Goal: Transaction & Acquisition: Purchase product/service

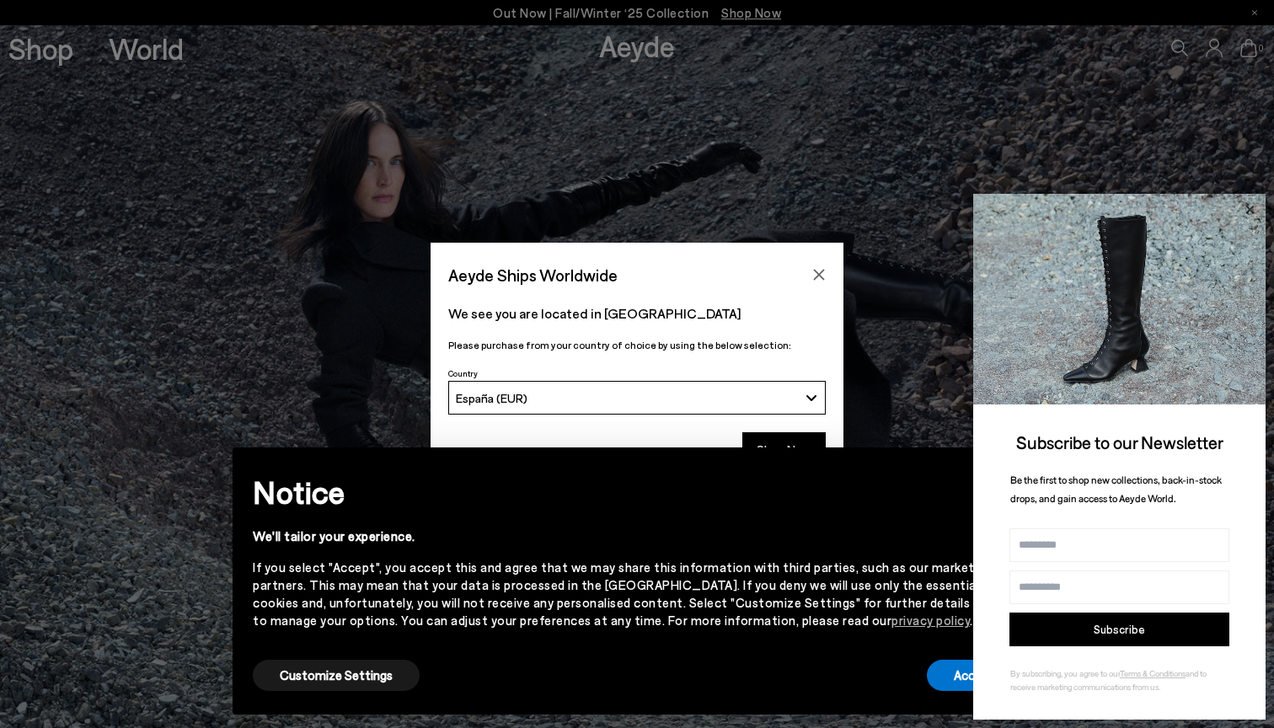
click at [1253, 201] on icon at bounding box center [1249, 210] width 22 height 22
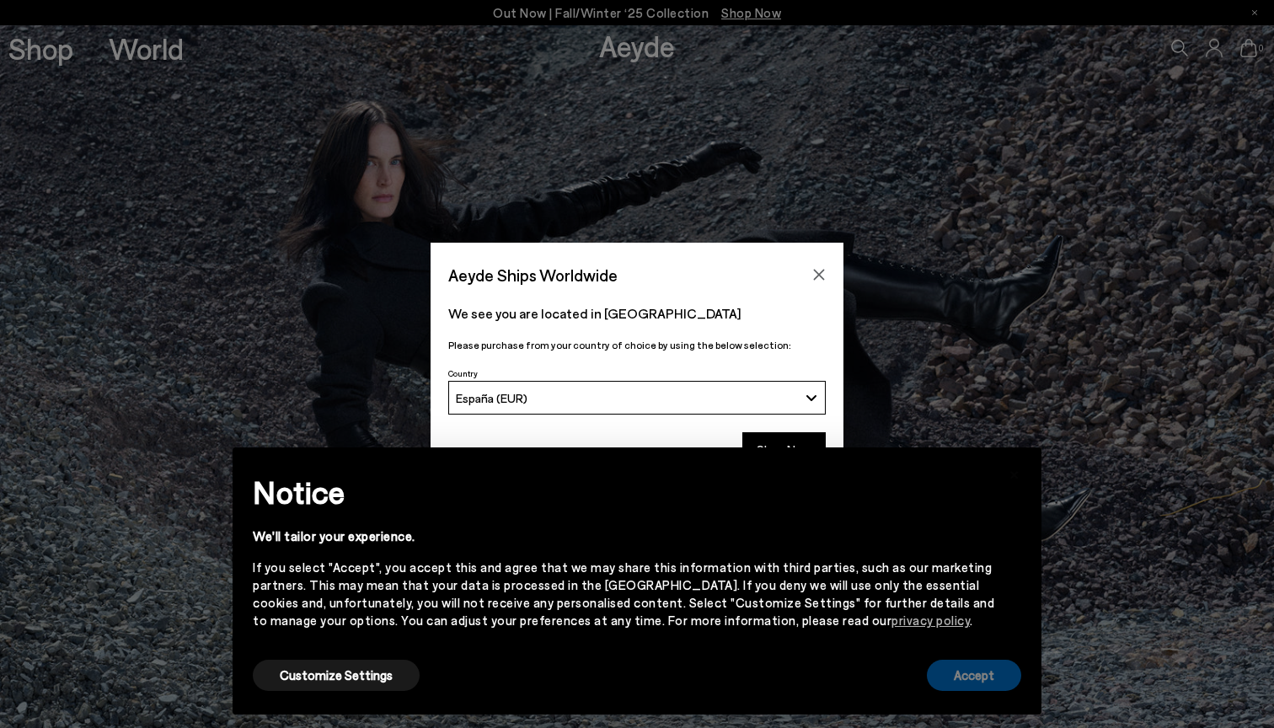
click at [972, 671] on button "Accept" at bounding box center [974, 675] width 94 height 31
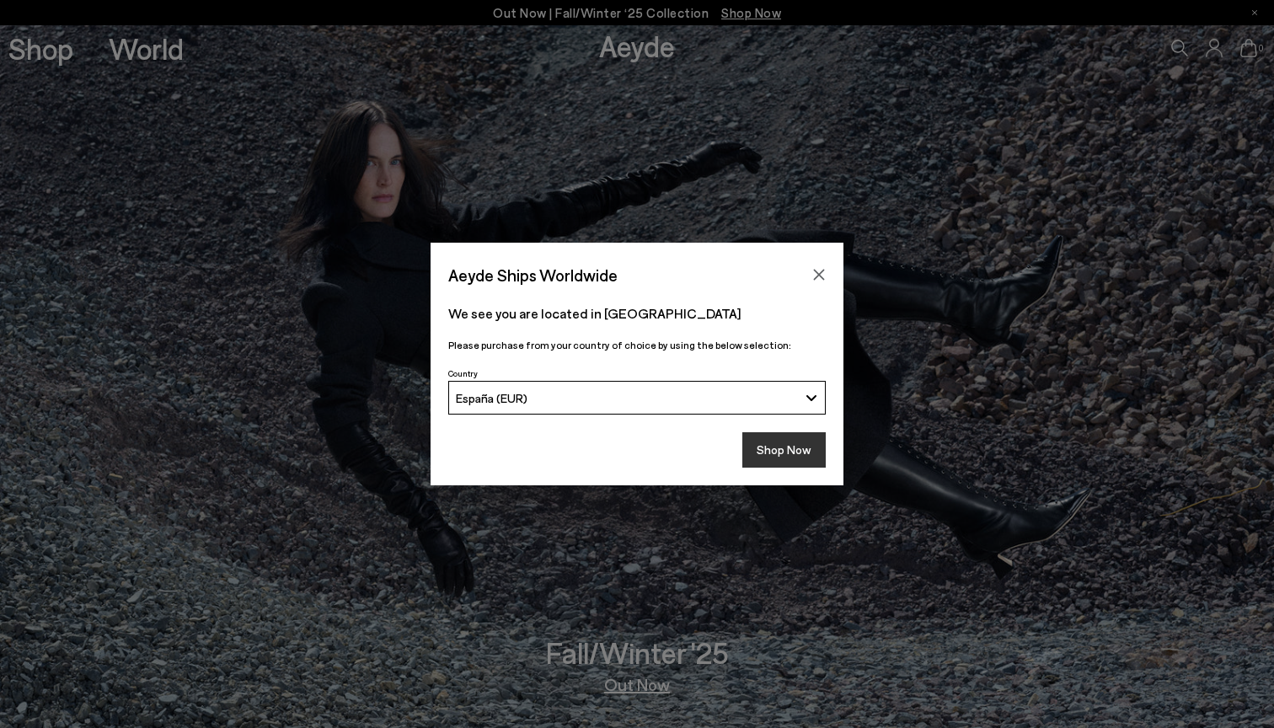
click at [788, 457] on button "Shop Now" at bounding box center [783, 449] width 83 height 35
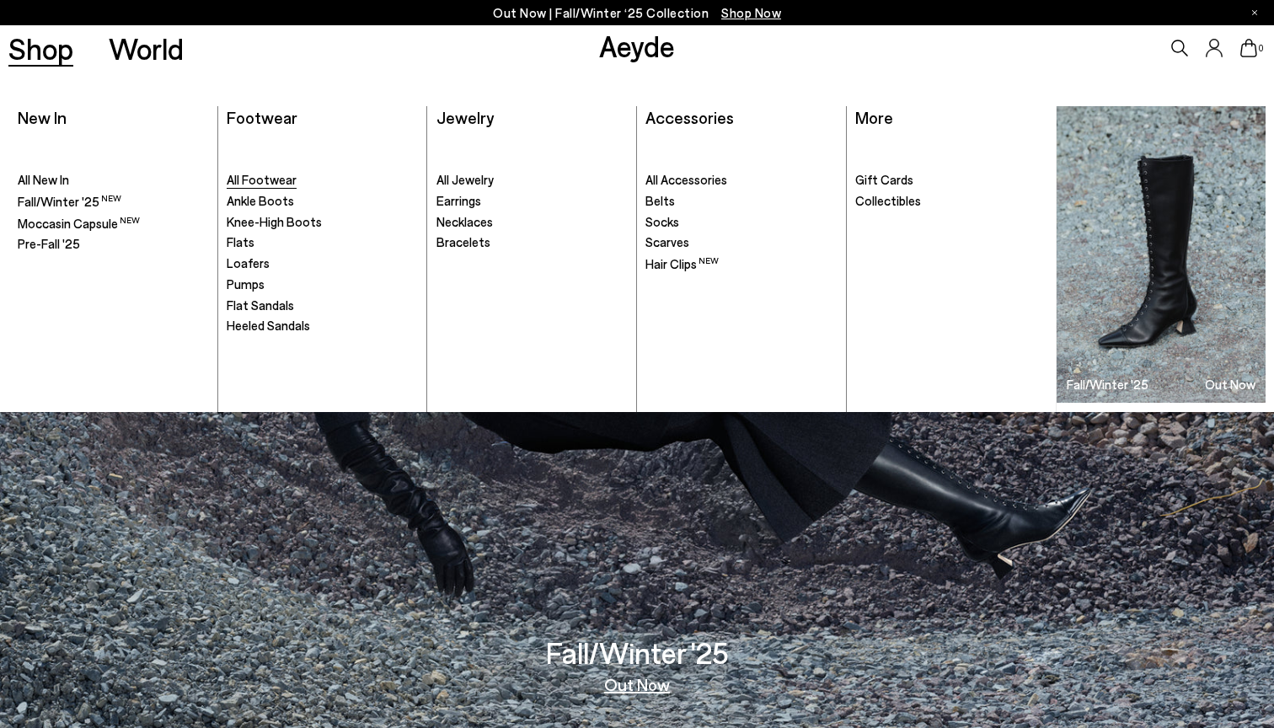
click at [268, 182] on span "All Footwear" at bounding box center [262, 179] width 70 height 15
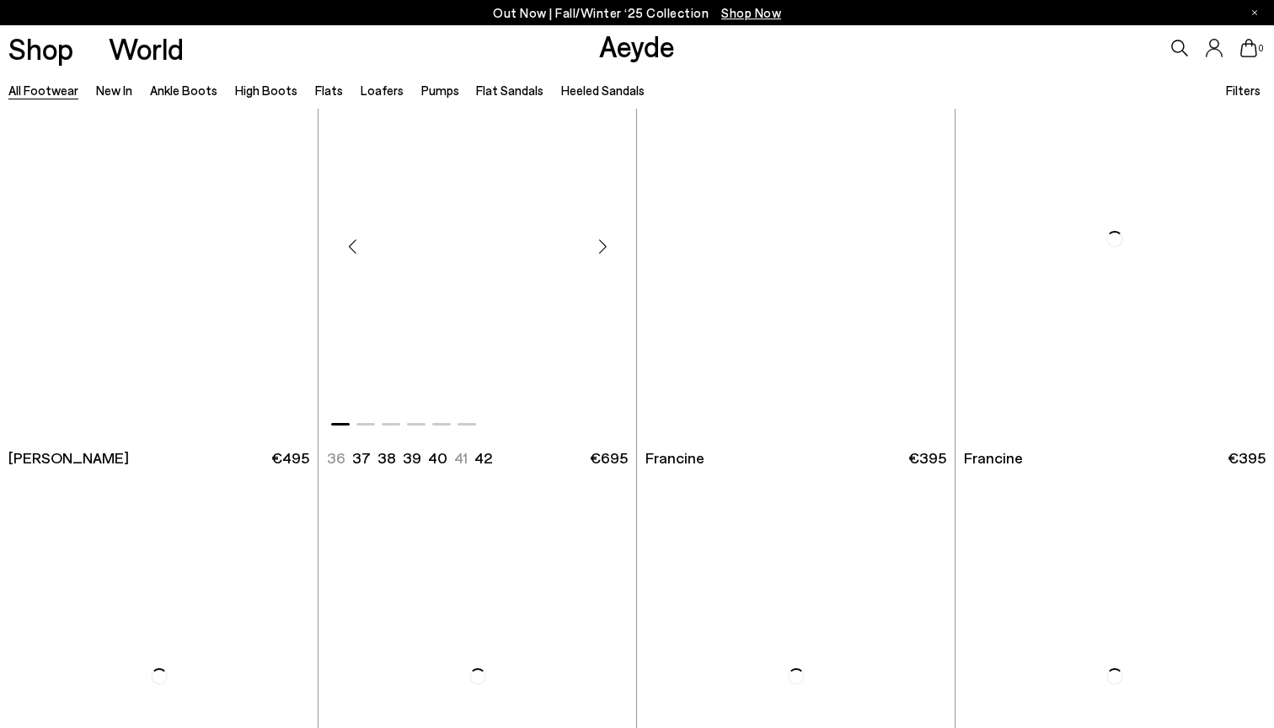
scroll to position [2698, 0]
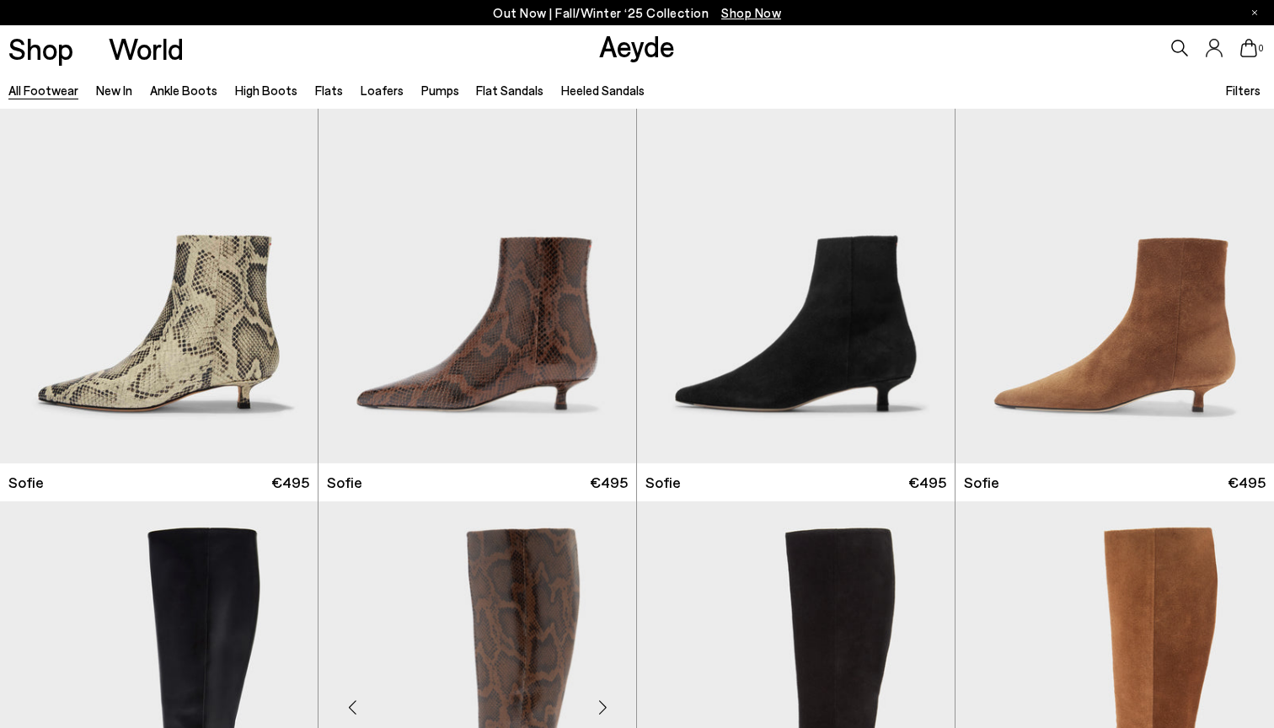
scroll to position [5730, 0]
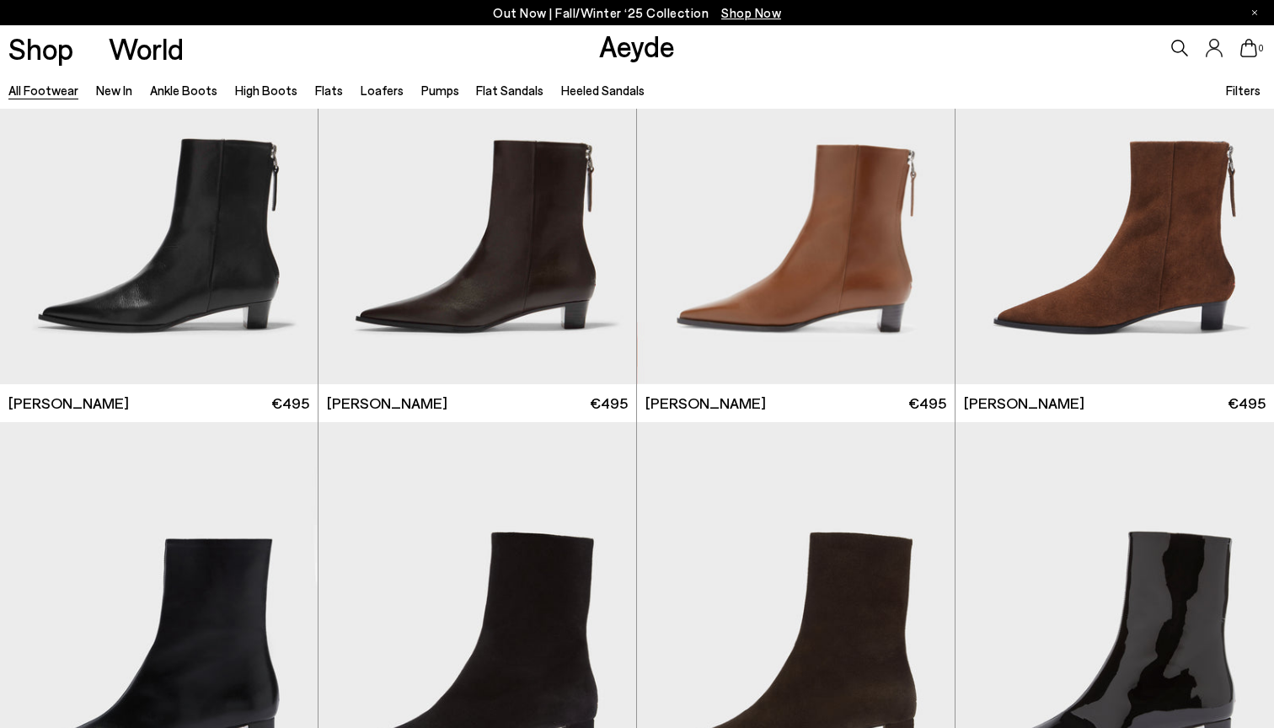
scroll to position [7148, 0]
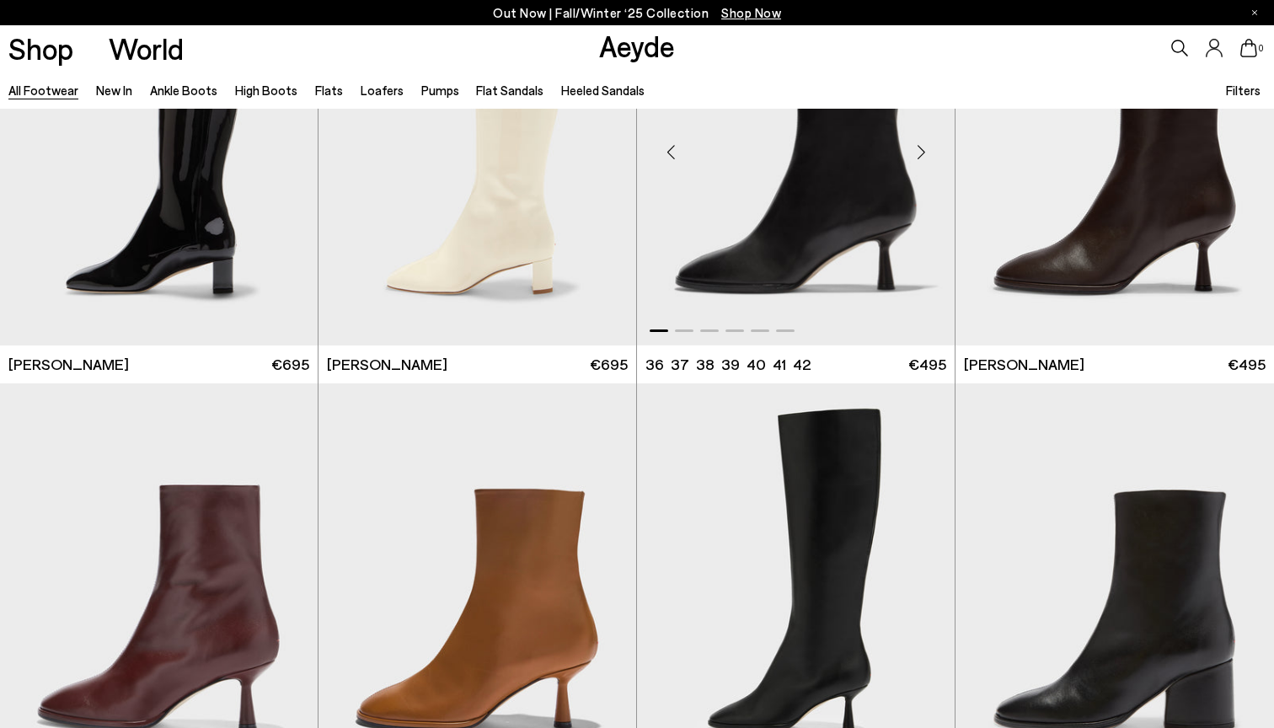
scroll to position [8774, 0]
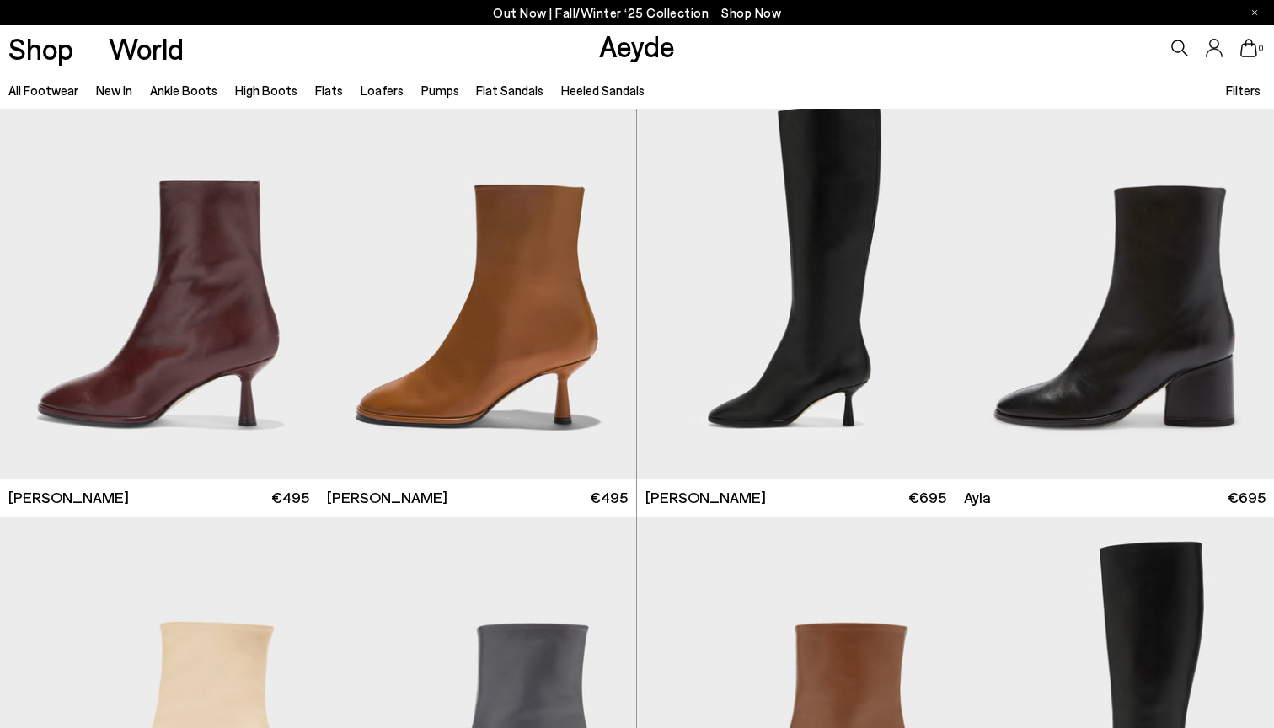
click at [379, 93] on link "Loafers" at bounding box center [382, 90] width 43 height 15
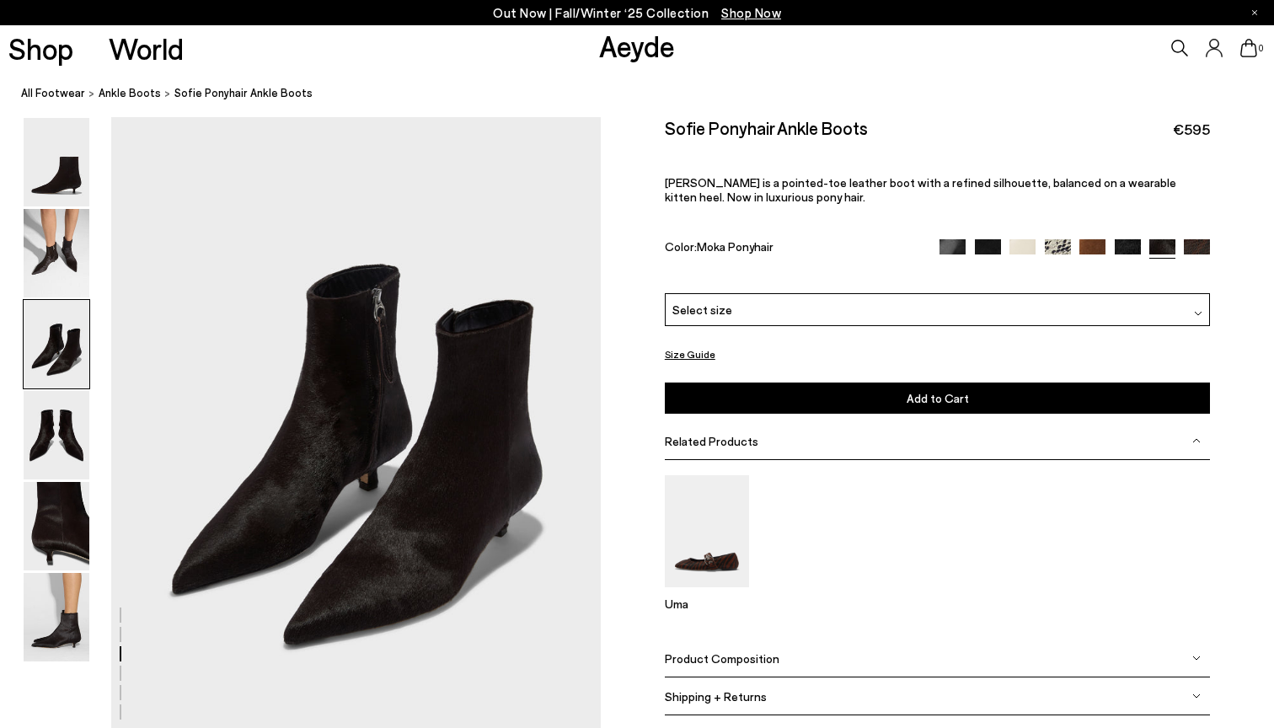
scroll to position [1352, 3]
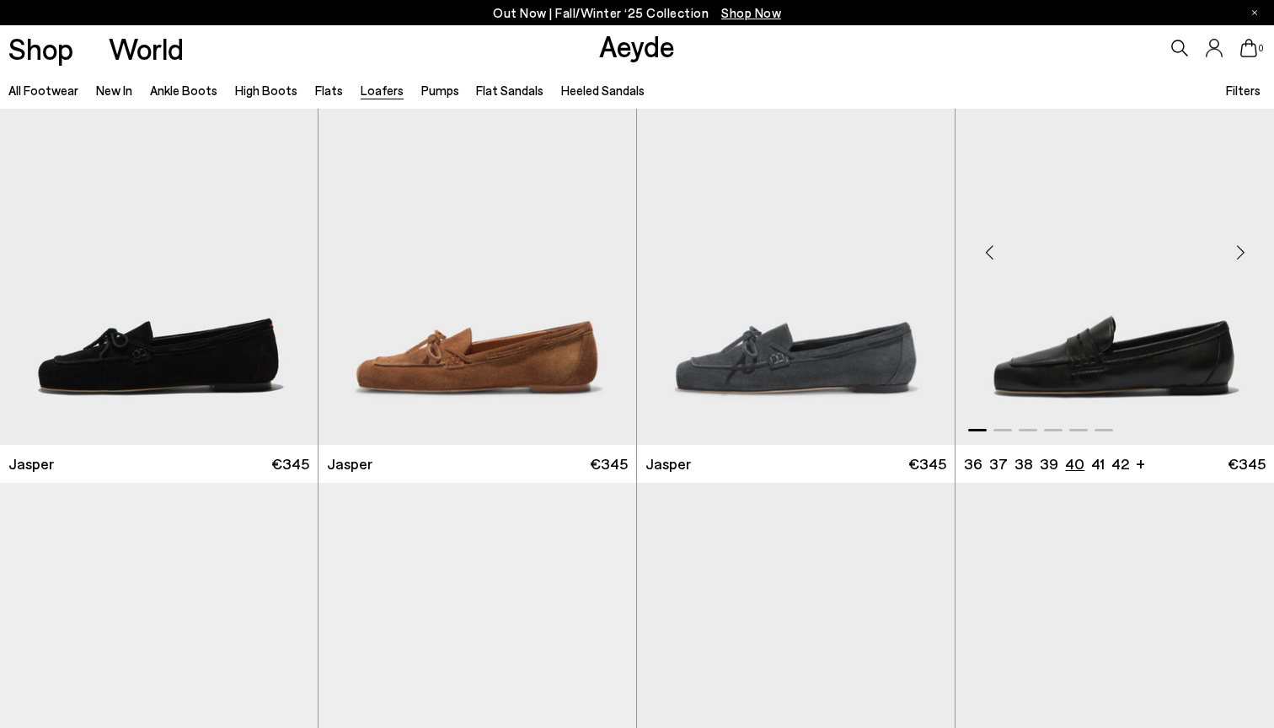
scroll to position [63, 0]
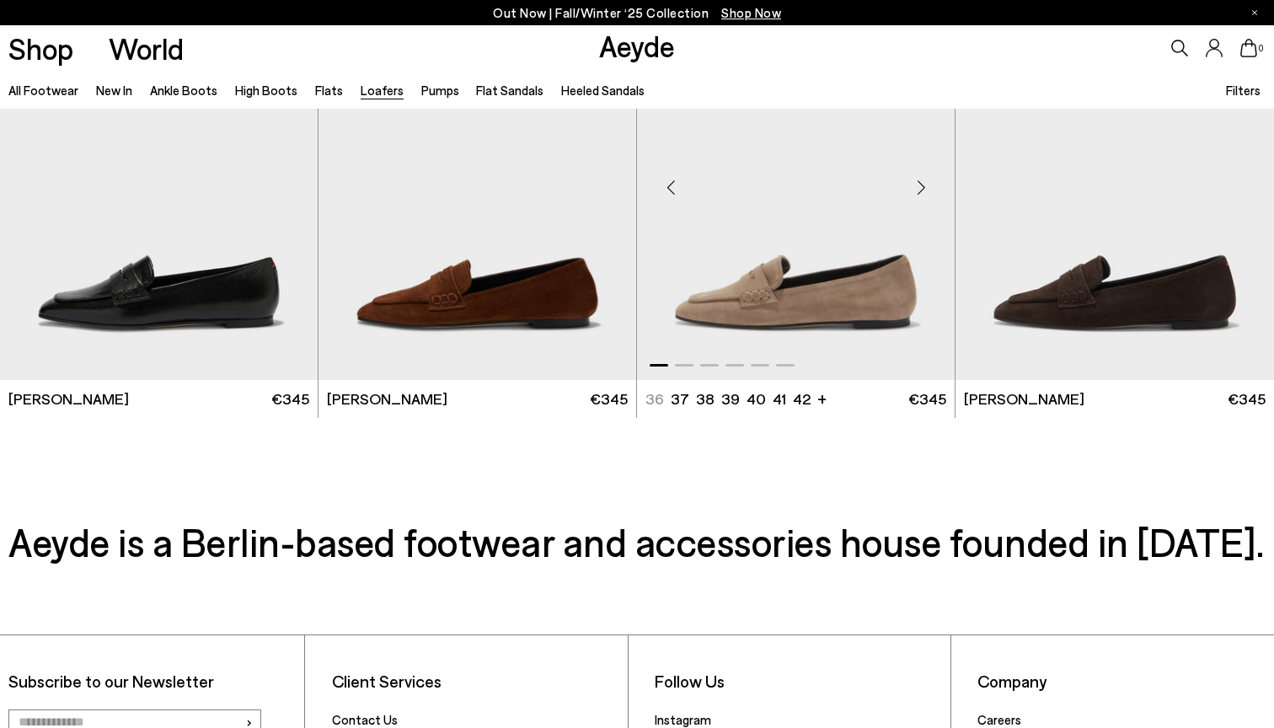
scroll to position [3194, 0]
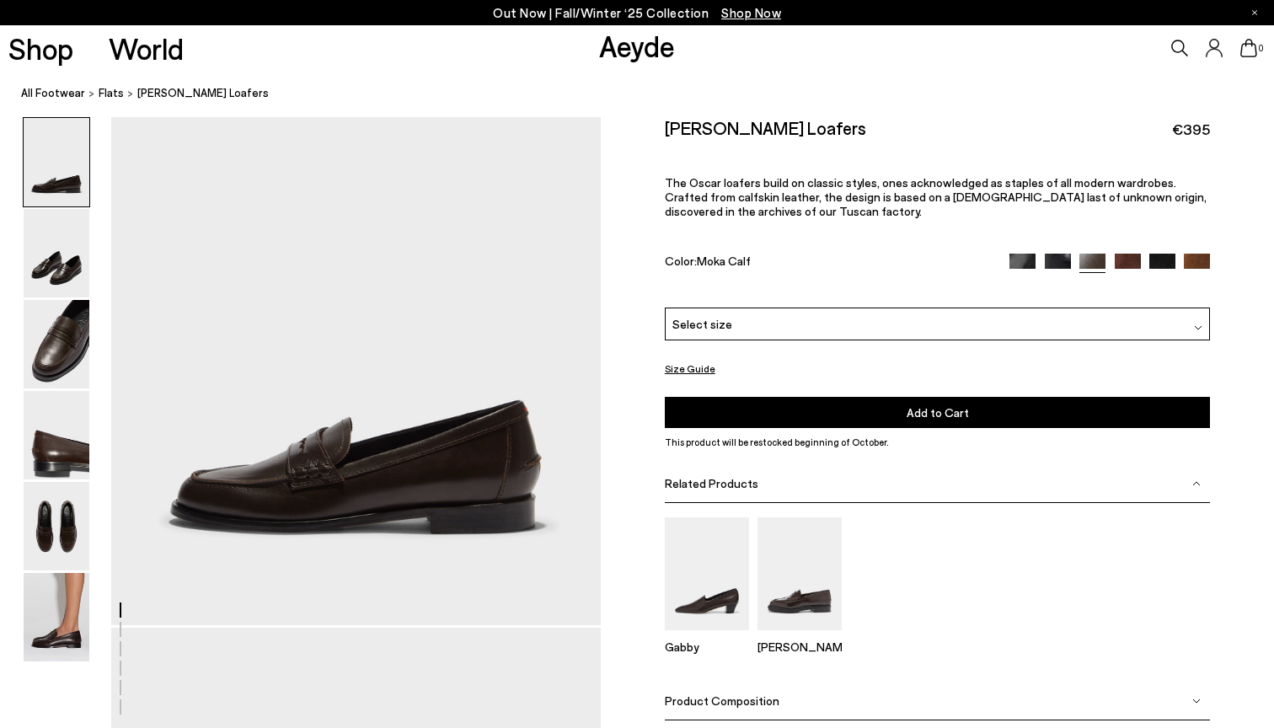
scroll to position [104, 0]
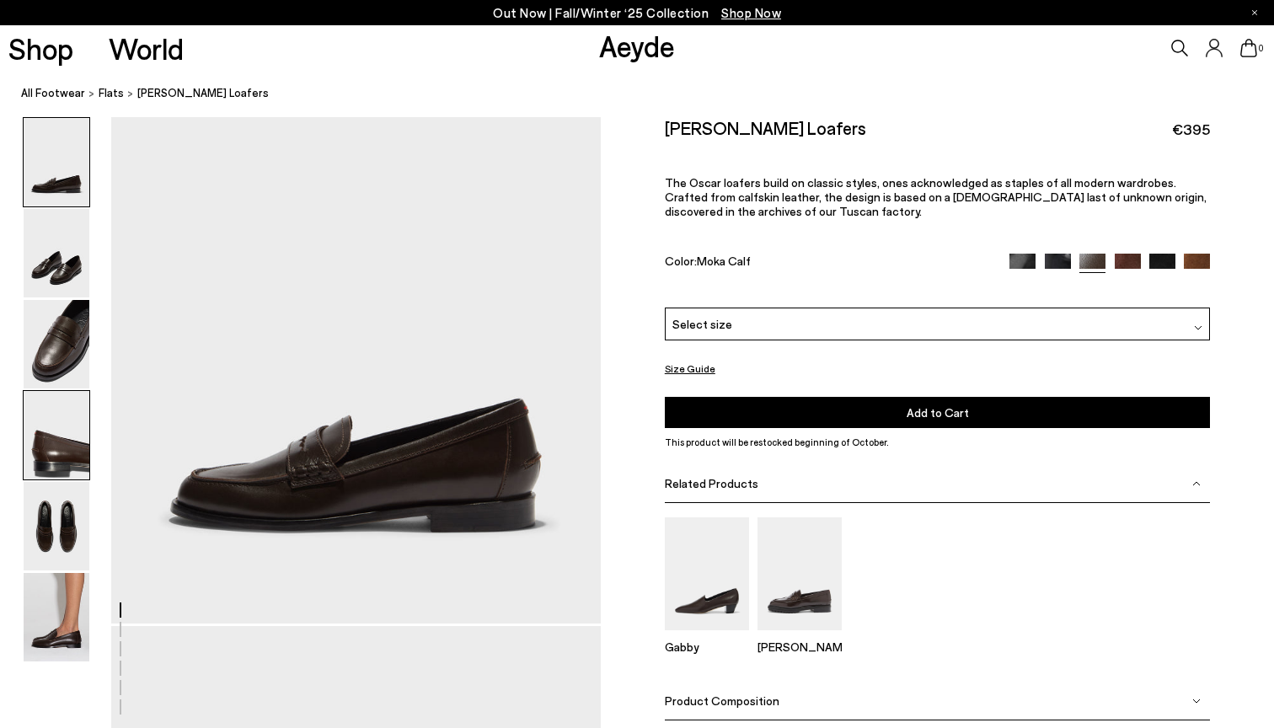
click at [55, 449] on img at bounding box center [57, 435] width 66 height 88
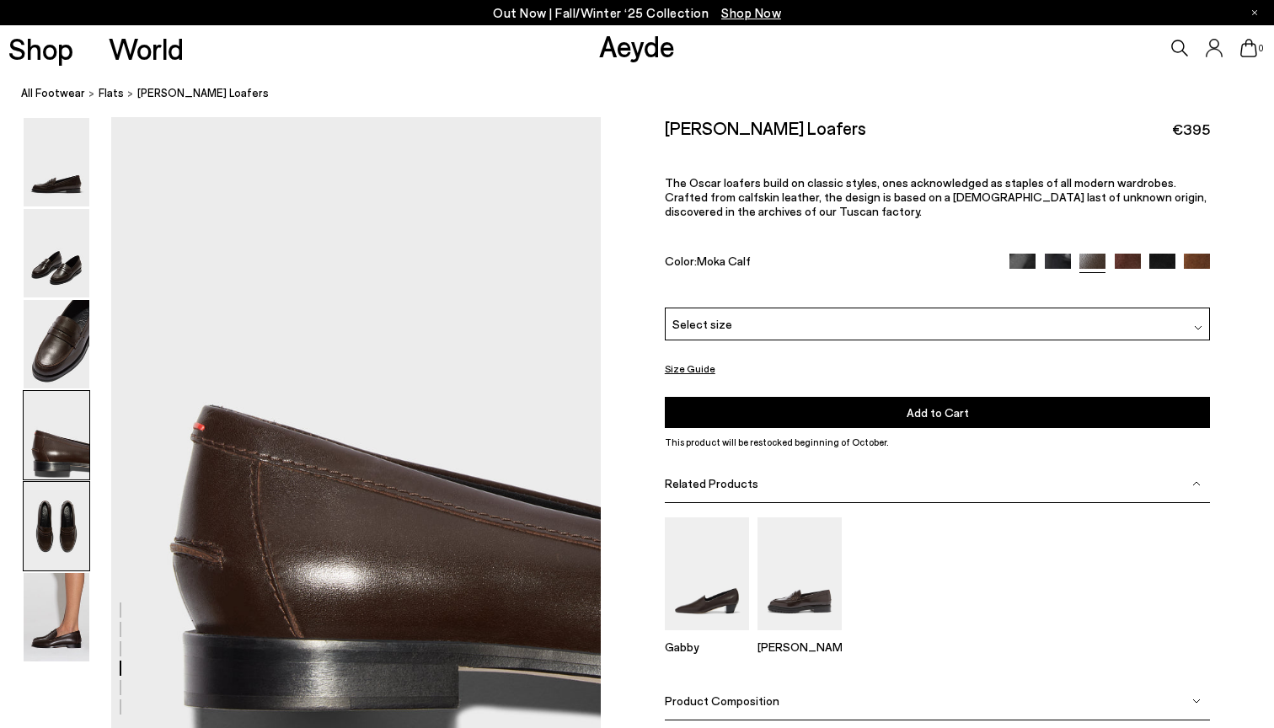
click at [59, 532] on img at bounding box center [57, 526] width 66 height 88
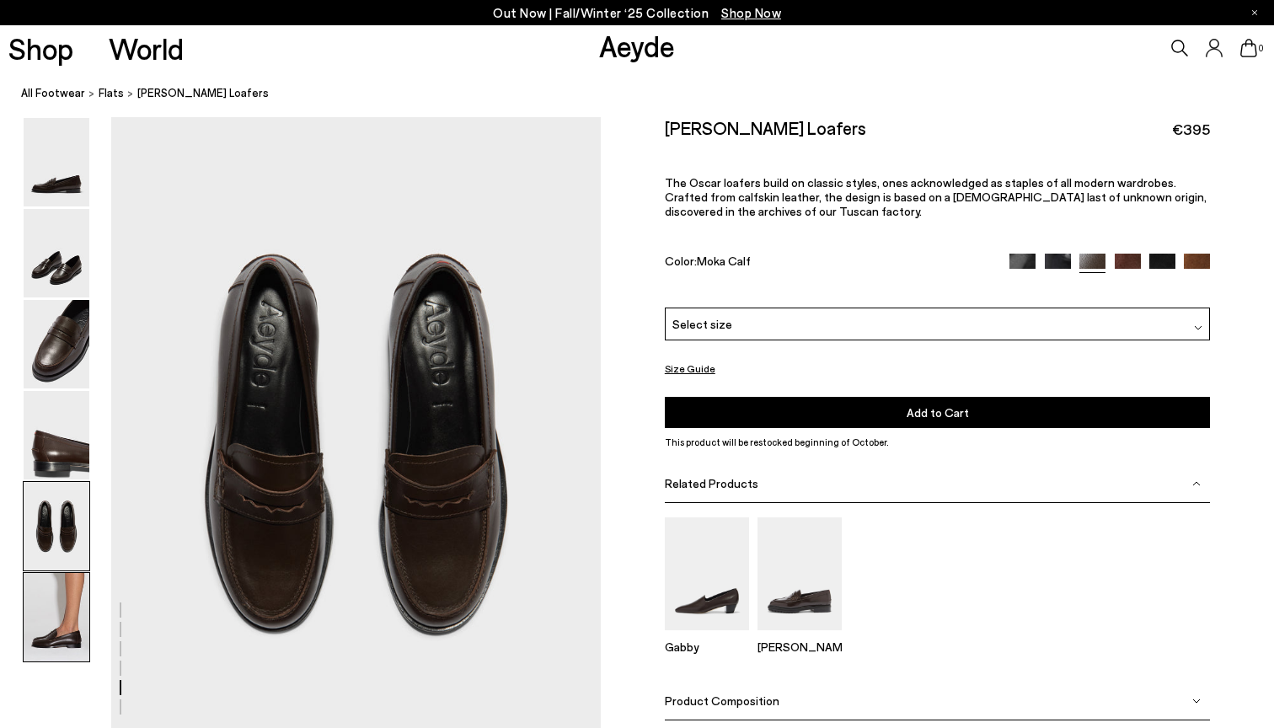
click at [54, 621] on img at bounding box center [57, 617] width 66 height 88
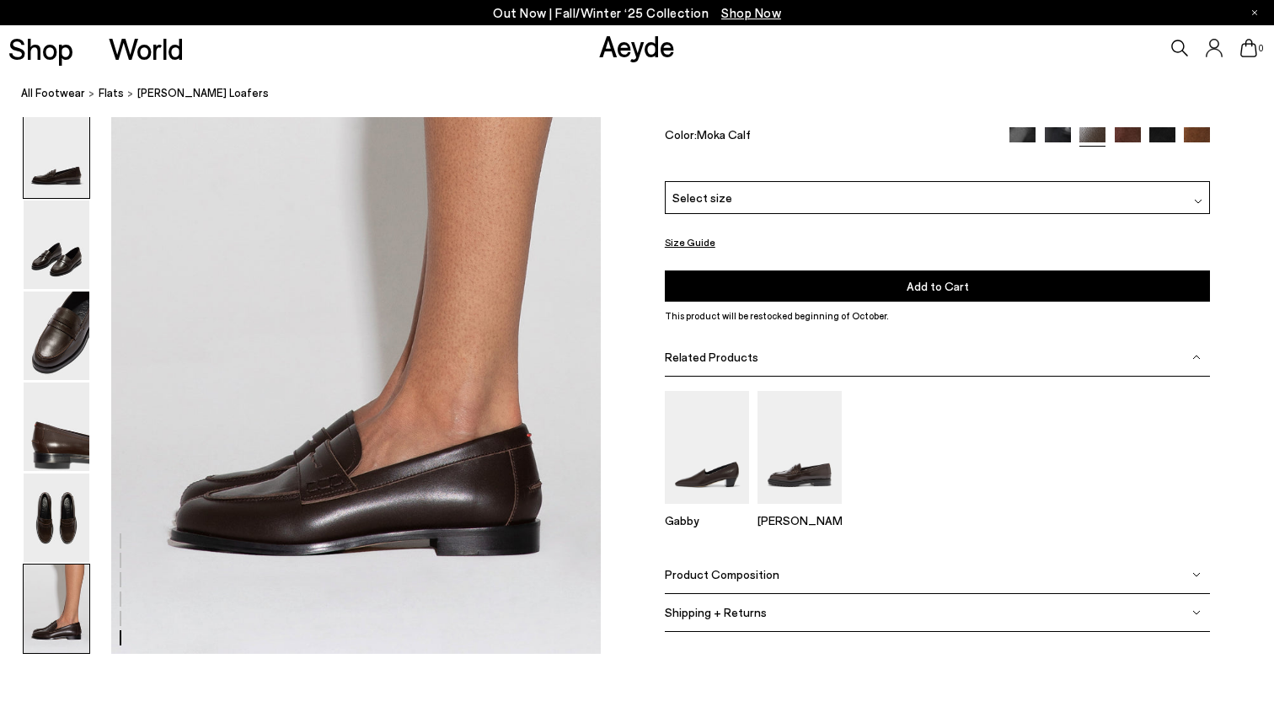
click at [67, 146] on img at bounding box center [57, 154] width 66 height 88
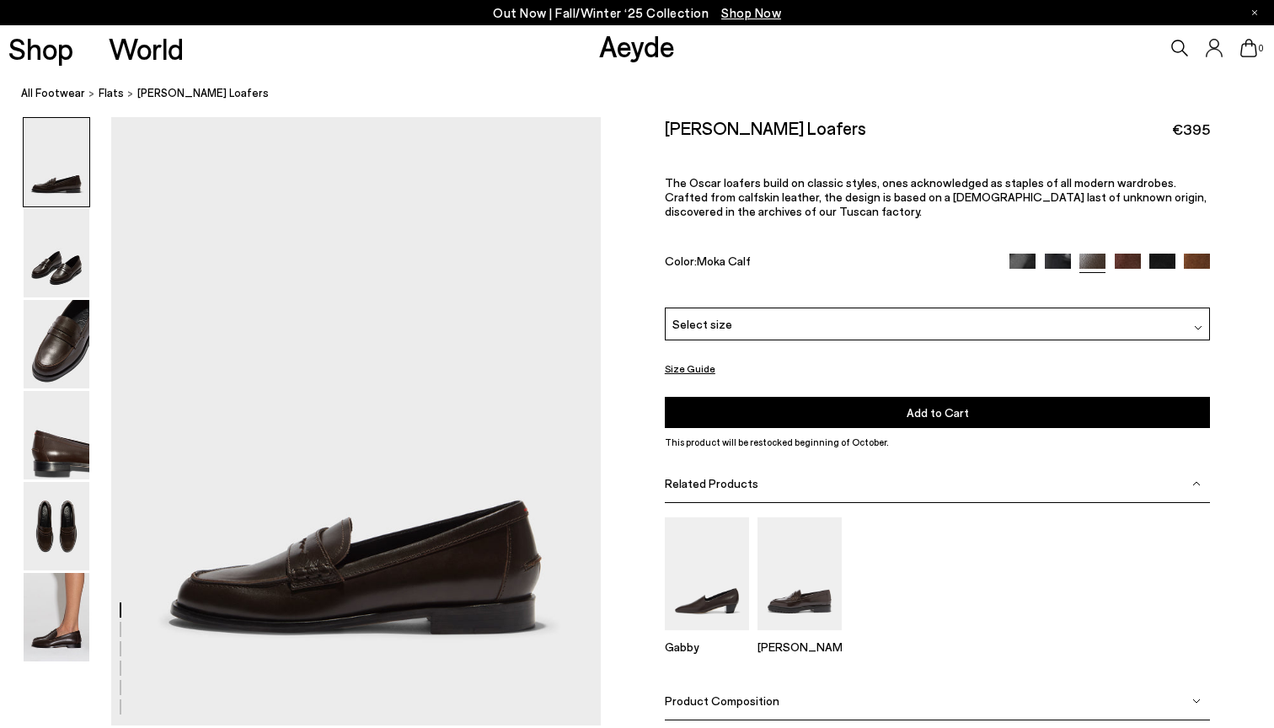
scroll to position [0, 0]
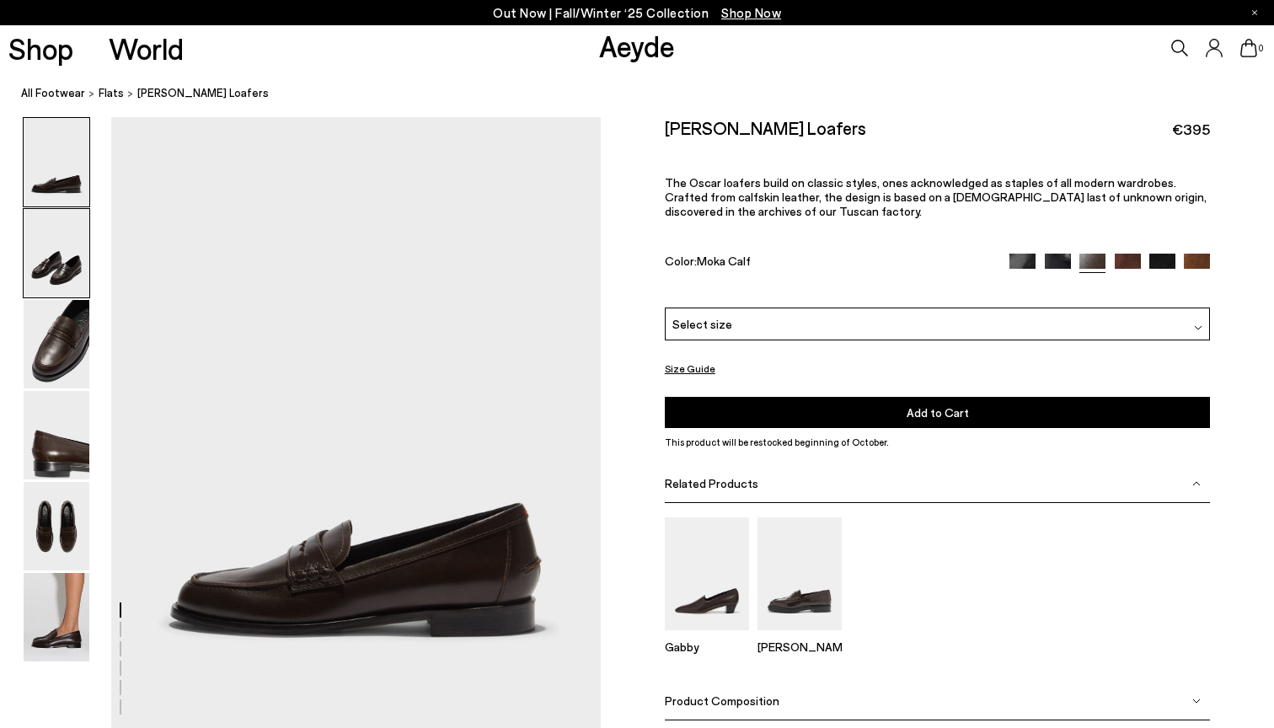
click at [73, 254] on img at bounding box center [57, 253] width 66 height 88
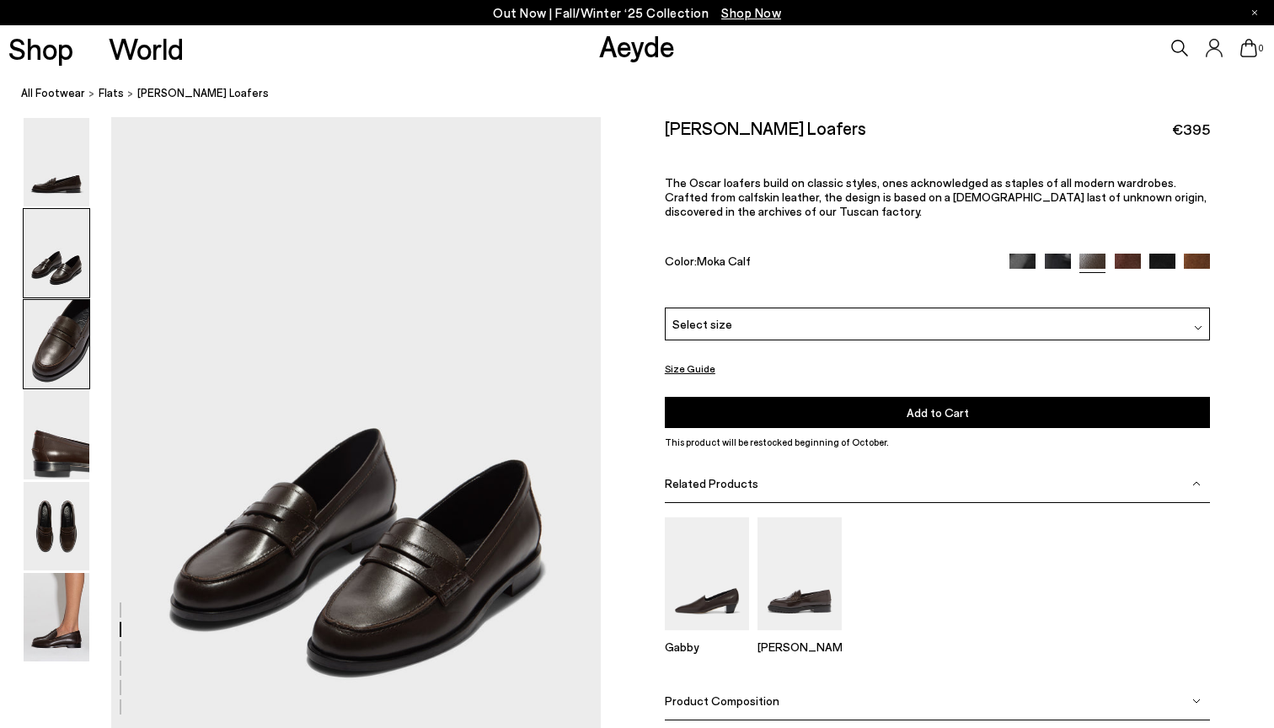
click at [62, 337] on img at bounding box center [57, 344] width 66 height 88
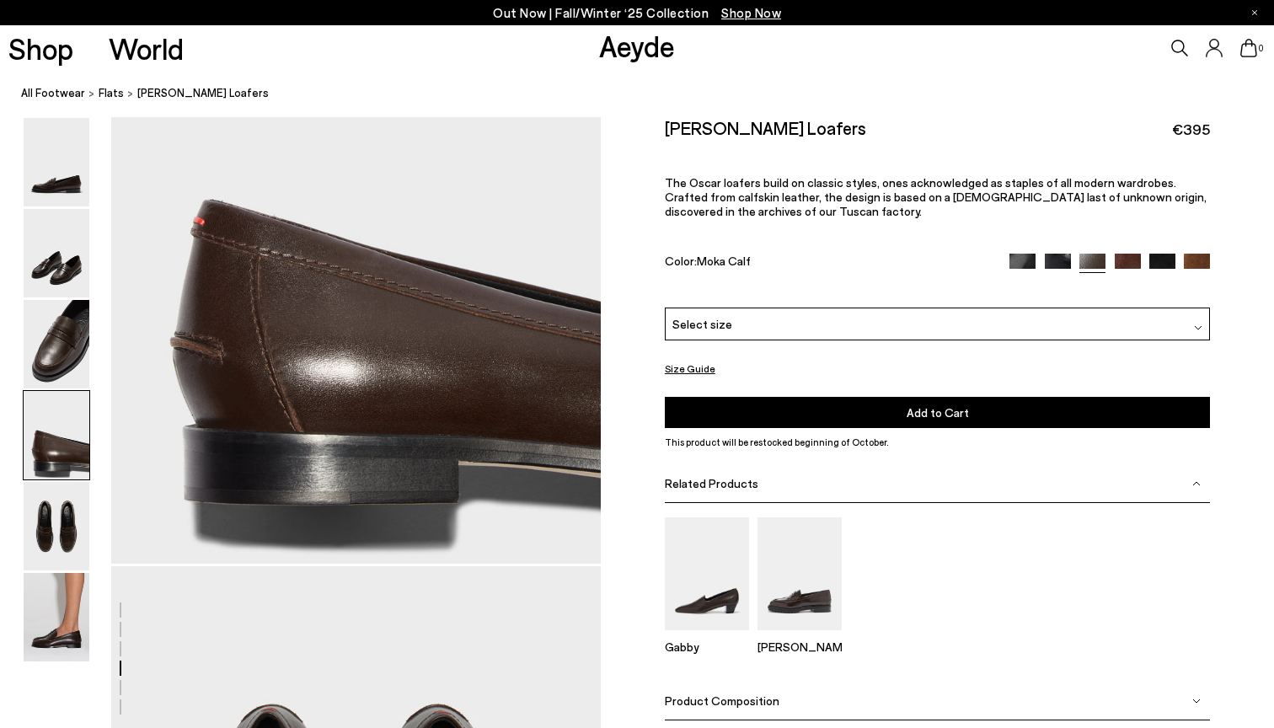
scroll to position [2151, 0]
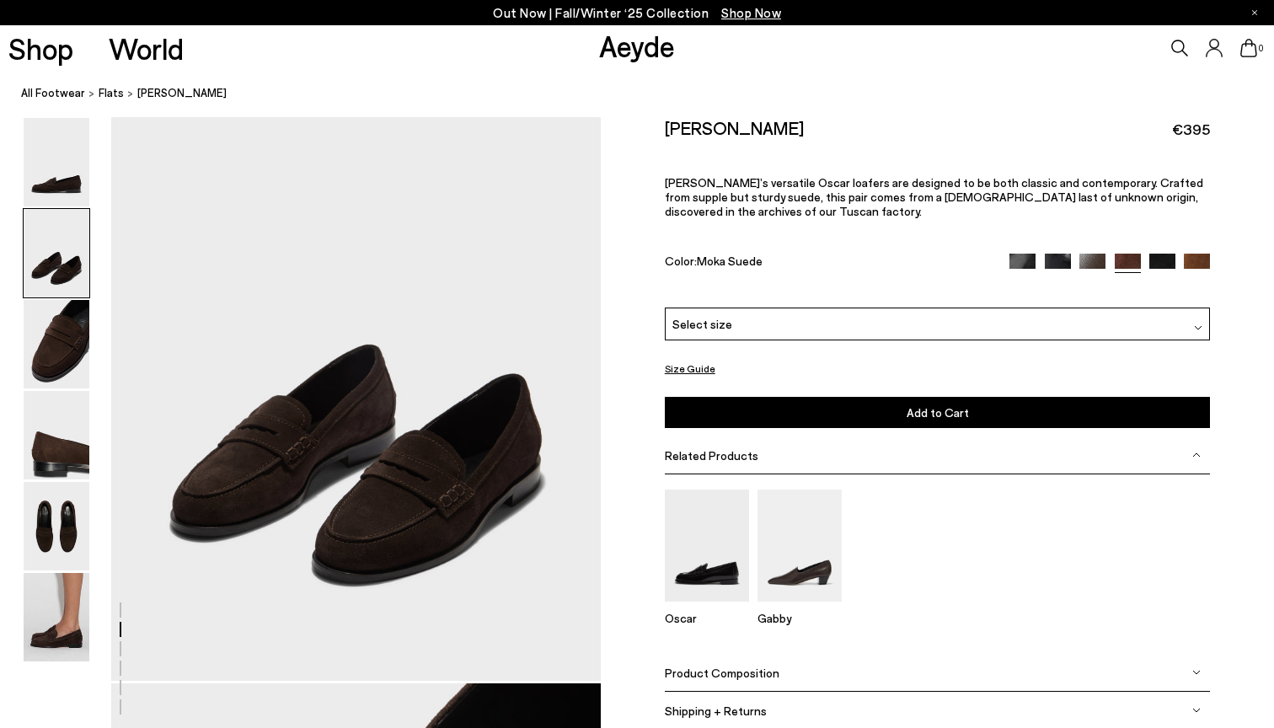
scroll to position [706, 0]
